Goal: Communication & Community: Share content

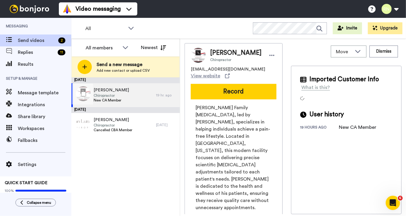
click at [139, 90] on div "[PERSON_NAME] Chiropractor [GEOGRAPHIC_DATA] Member" at bounding box center [113, 95] width 85 height 24
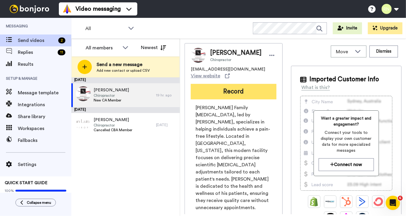
click at [226, 89] on button "Record" at bounding box center [234, 91] width 86 height 15
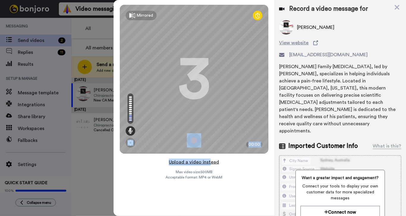
click at [209, 162] on button "Upload a video instead" at bounding box center [194, 162] width 54 height 8
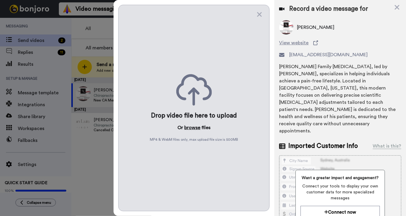
click at [195, 126] on button "browse" at bounding box center [192, 127] width 16 height 7
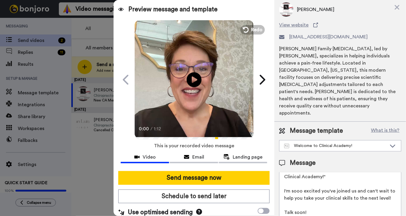
scroll to position [30, 0]
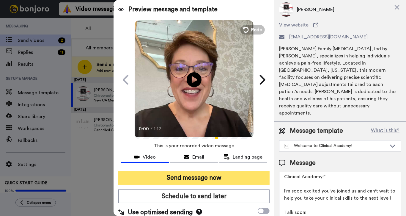
click at [200, 177] on button "Send message now" at bounding box center [193, 178] width 151 height 14
